Goal: Find specific page/section: Find specific page/section

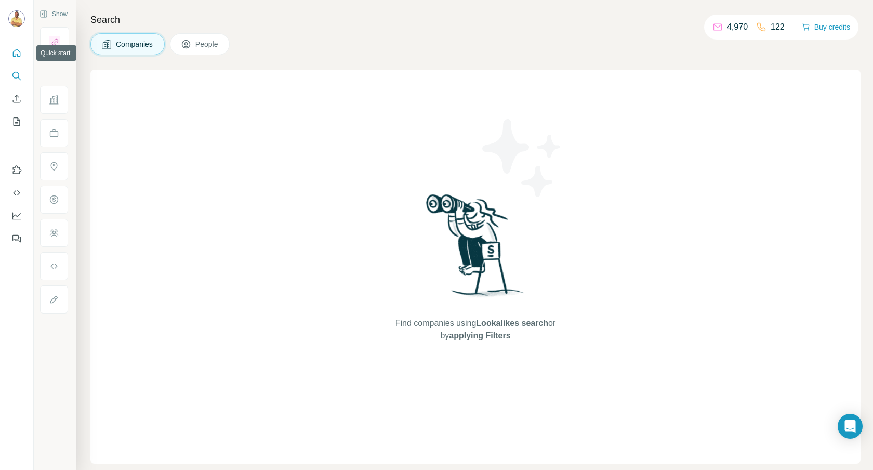
click at [11, 47] on button "Quick start" at bounding box center [16, 53] width 17 height 19
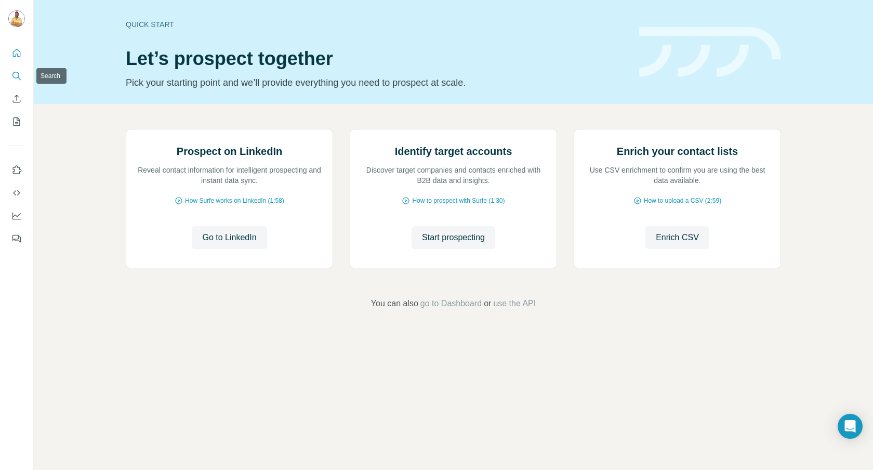
click at [11, 77] on icon "Search" at bounding box center [16, 76] width 10 height 10
